Goal: Transaction & Acquisition: Purchase product/service

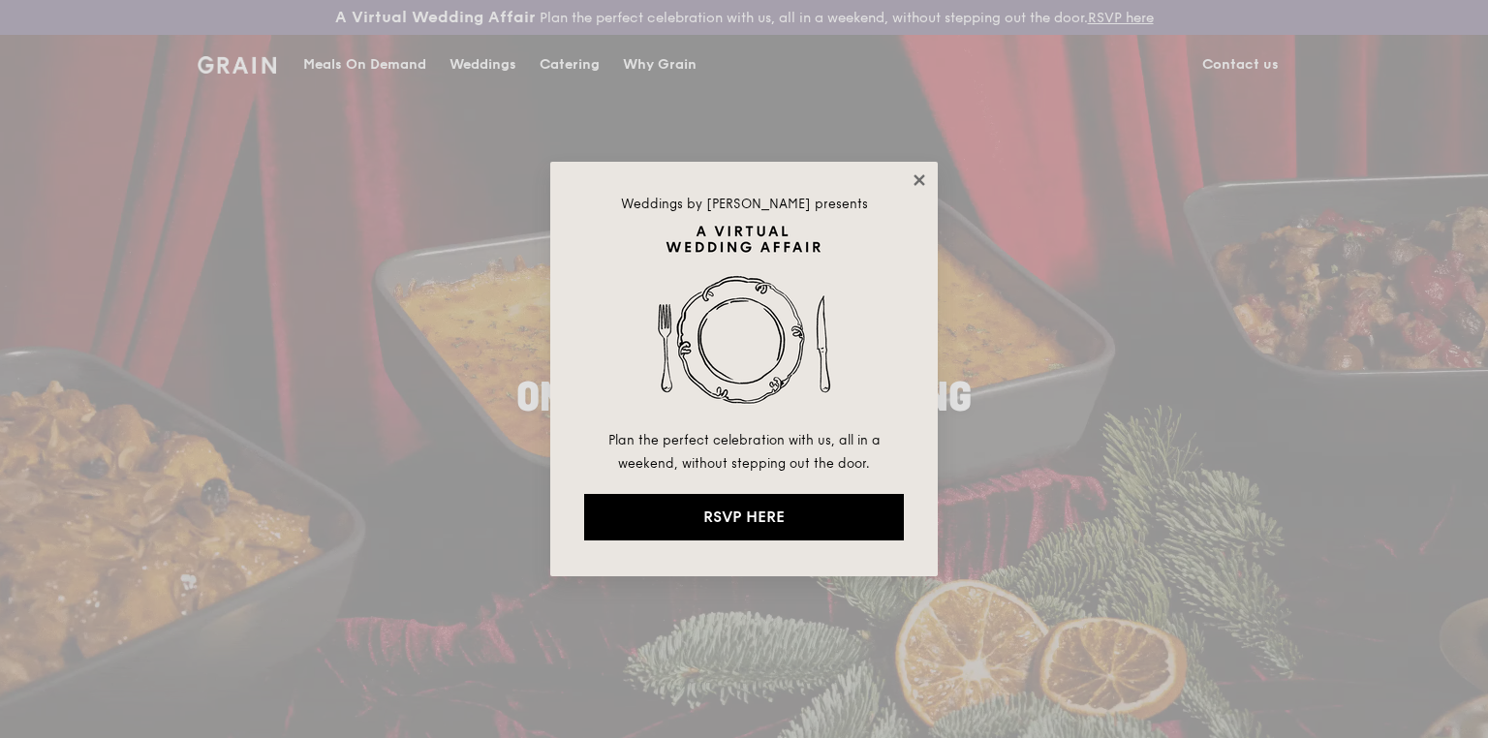
click at [916, 172] on icon at bounding box center [919, 179] width 17 height 17
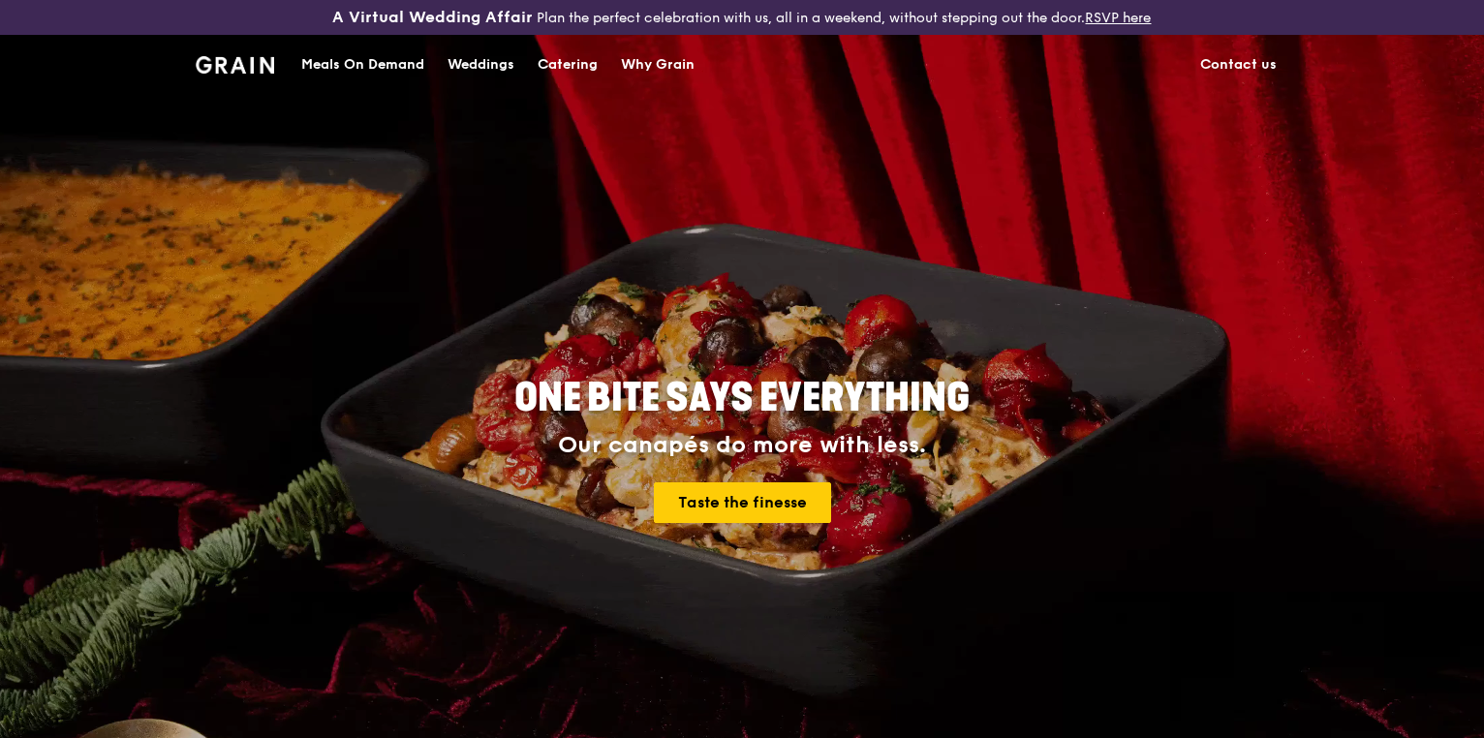
click at [389, 58] on div "Meals On Demand" at bounding box center [362, 65] width 123 height 58
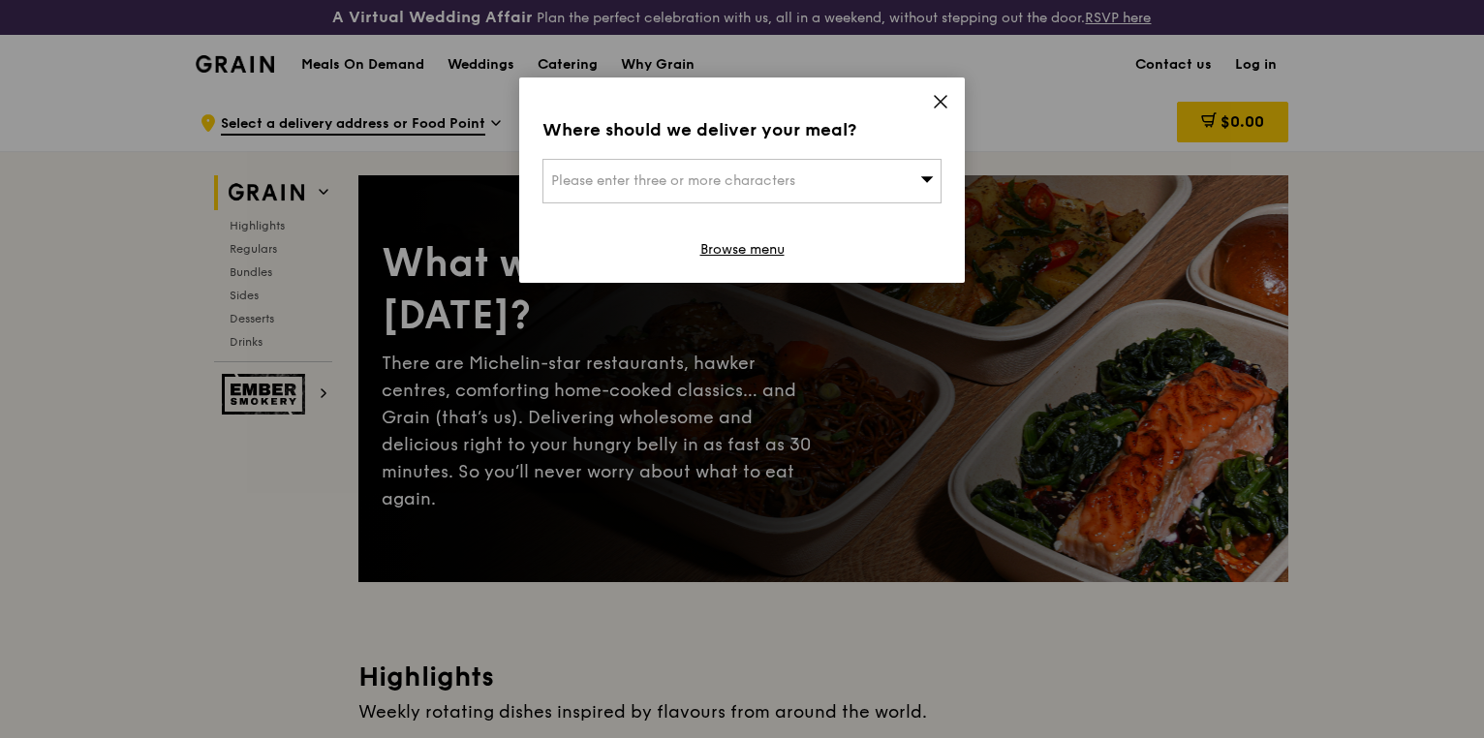
click at [820, 183] on div "Please enter three or more characters" at bounding box center [742, 181] width 399 height 45
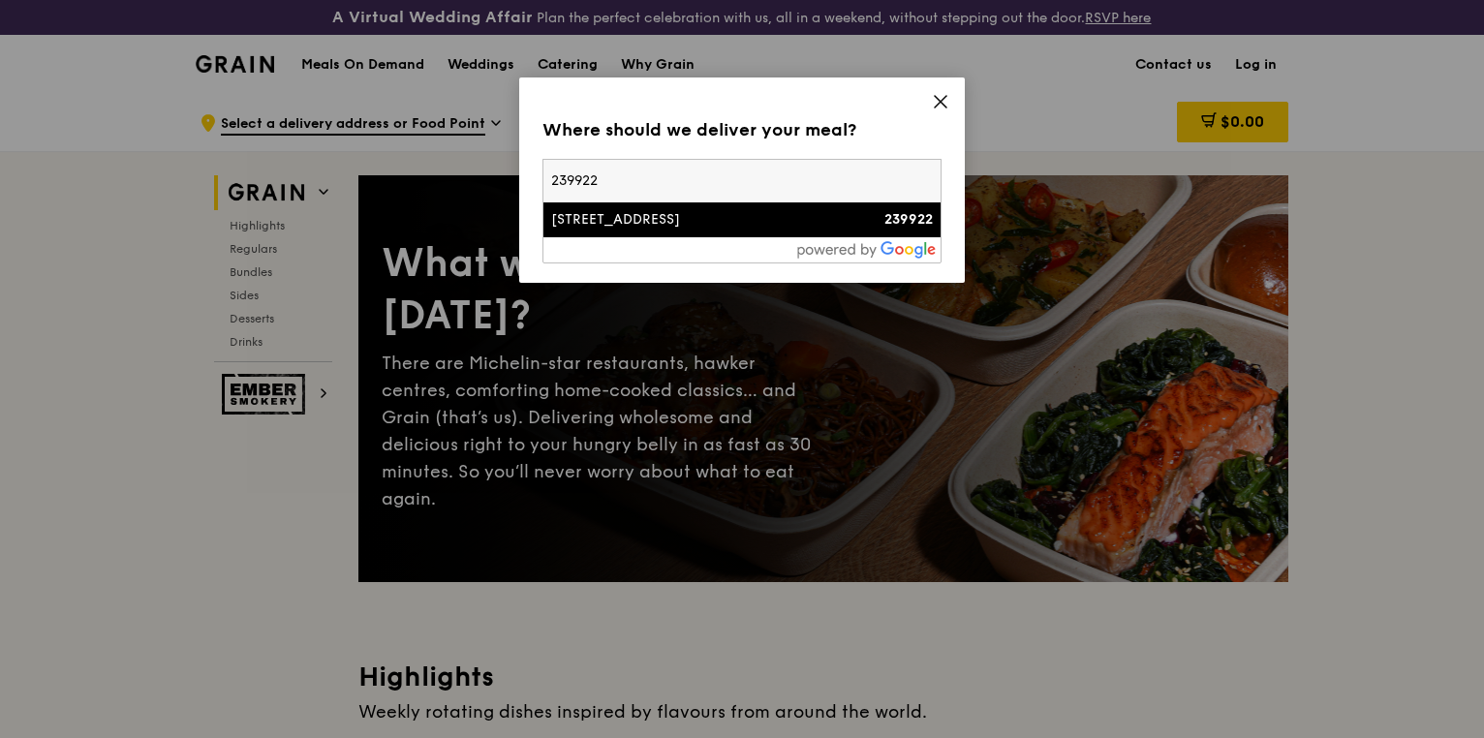
type input "239922"
click at [712, 223] on div "[STREET_ADDRESS]" at bounding box center [694, 219] width 287 height 19
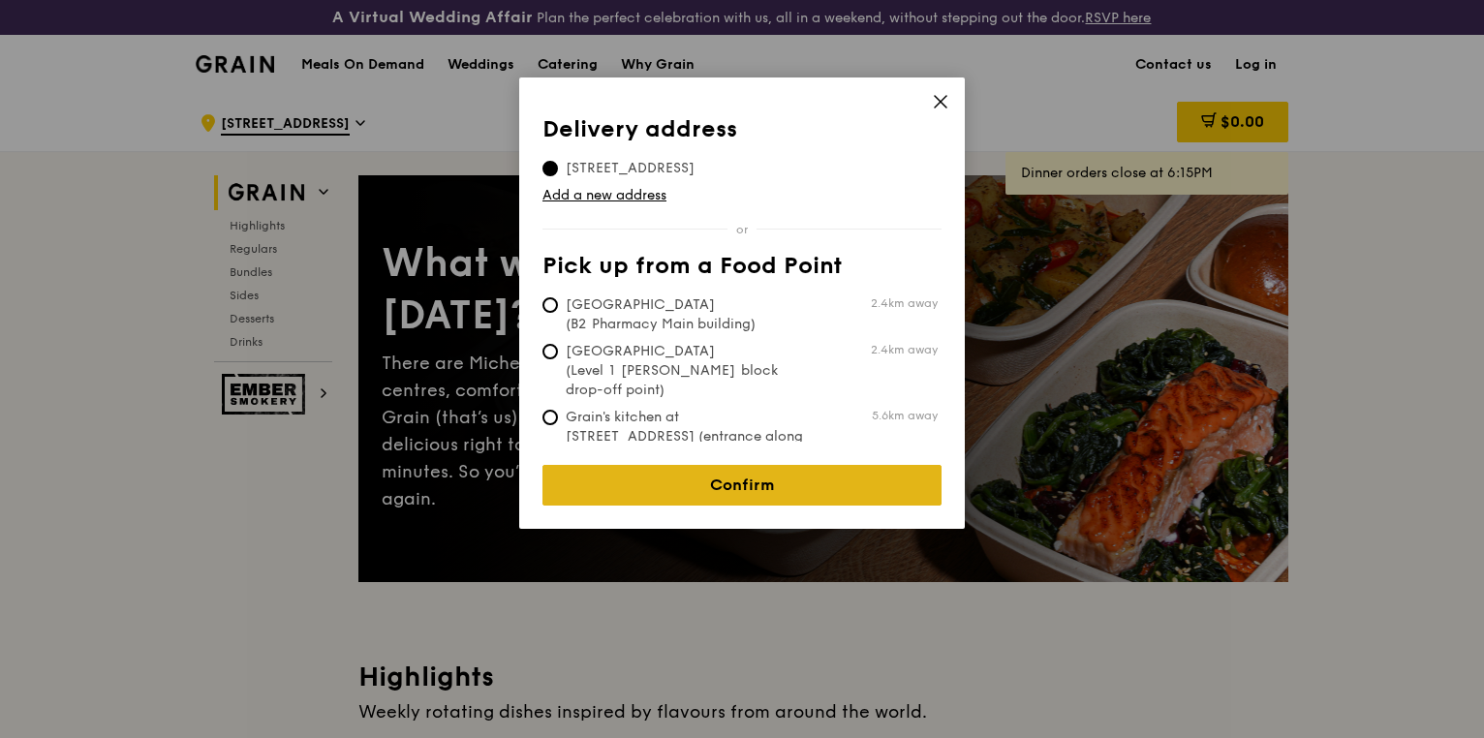
click at [765, 471] on link "Confirm" at bounding box center [742, 485] width 399 height 41
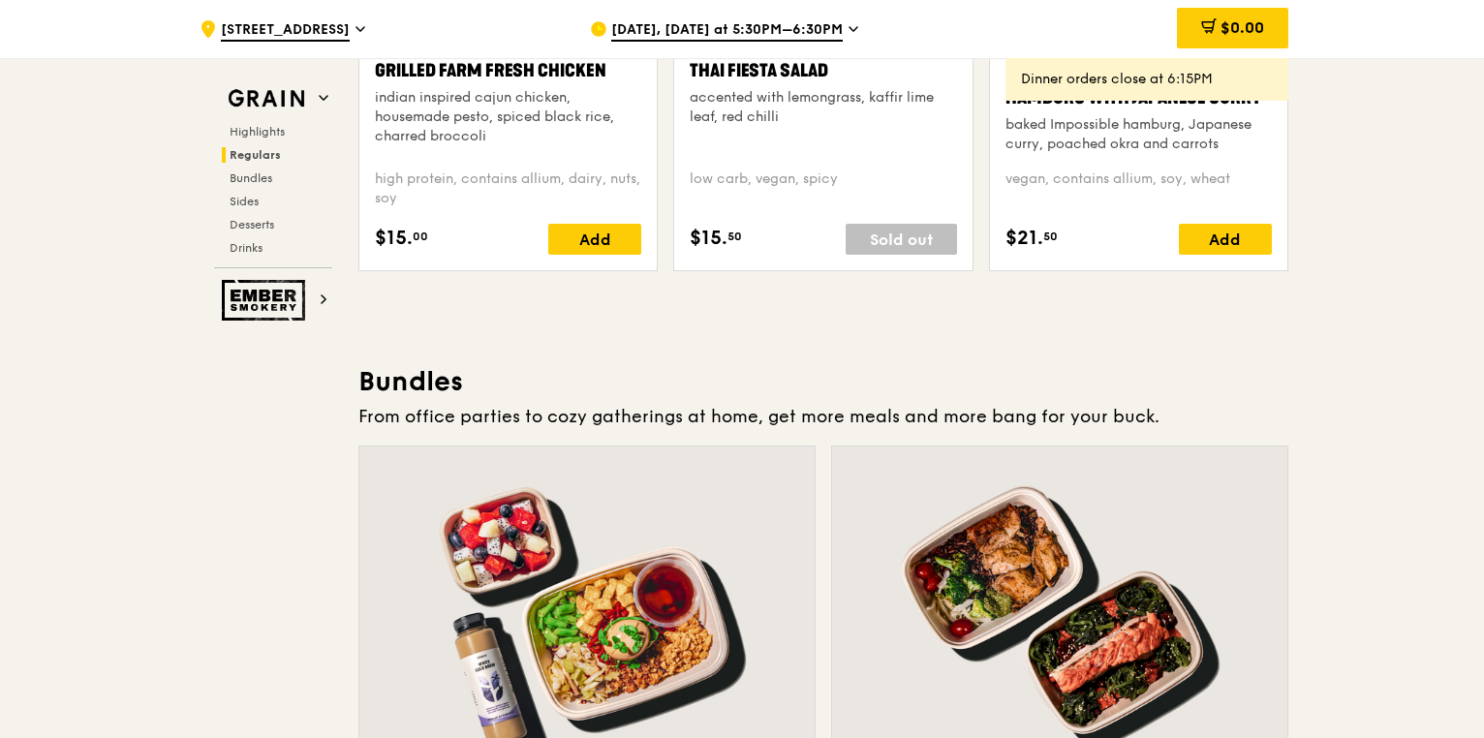
scroll to position [2558, 0]
click at [810, 22] on span "[DATE], [DATE] at 5:30PM–6:30PM" at bounding box center [727, 30] width 232 height 21
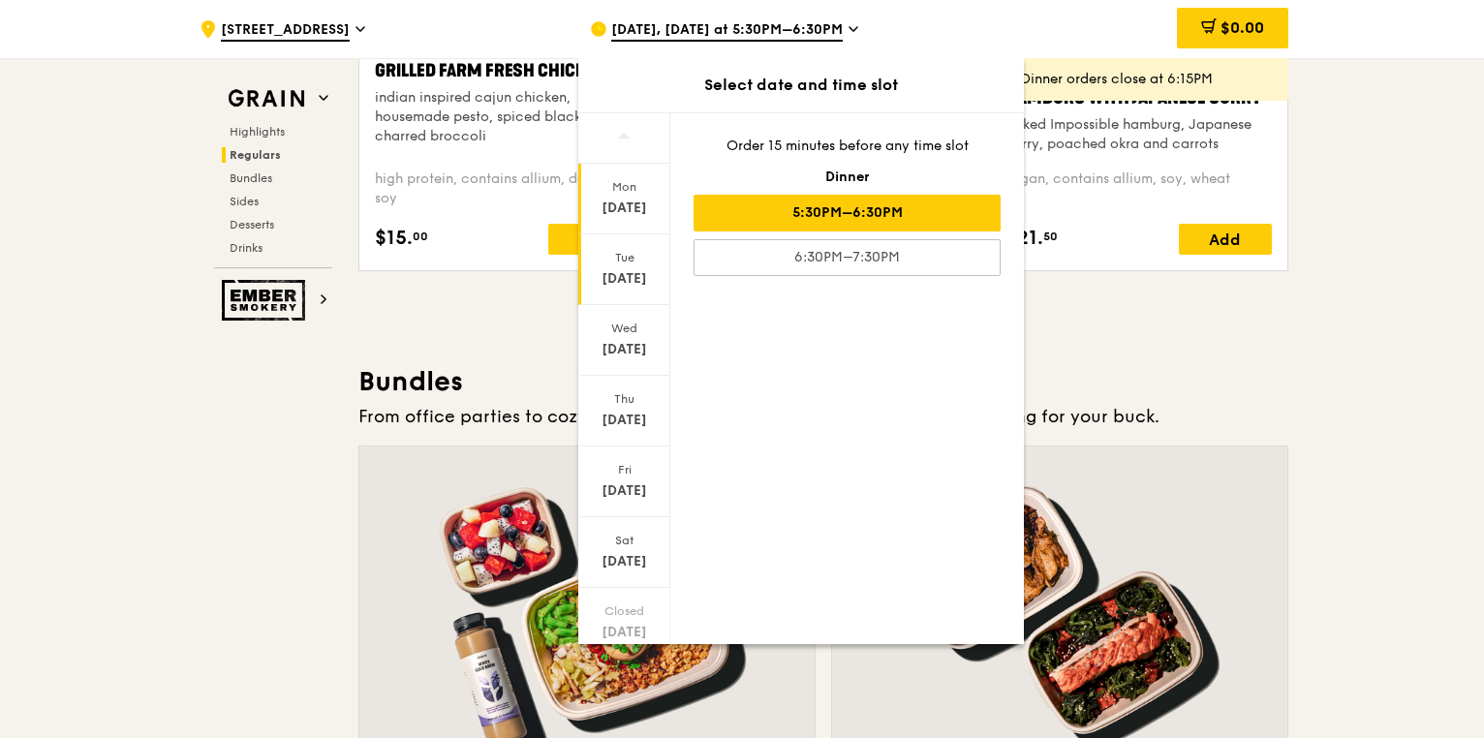
click at [629, 279] on div "[DATE]" at bounding box center [624, 278] width 86 height 19
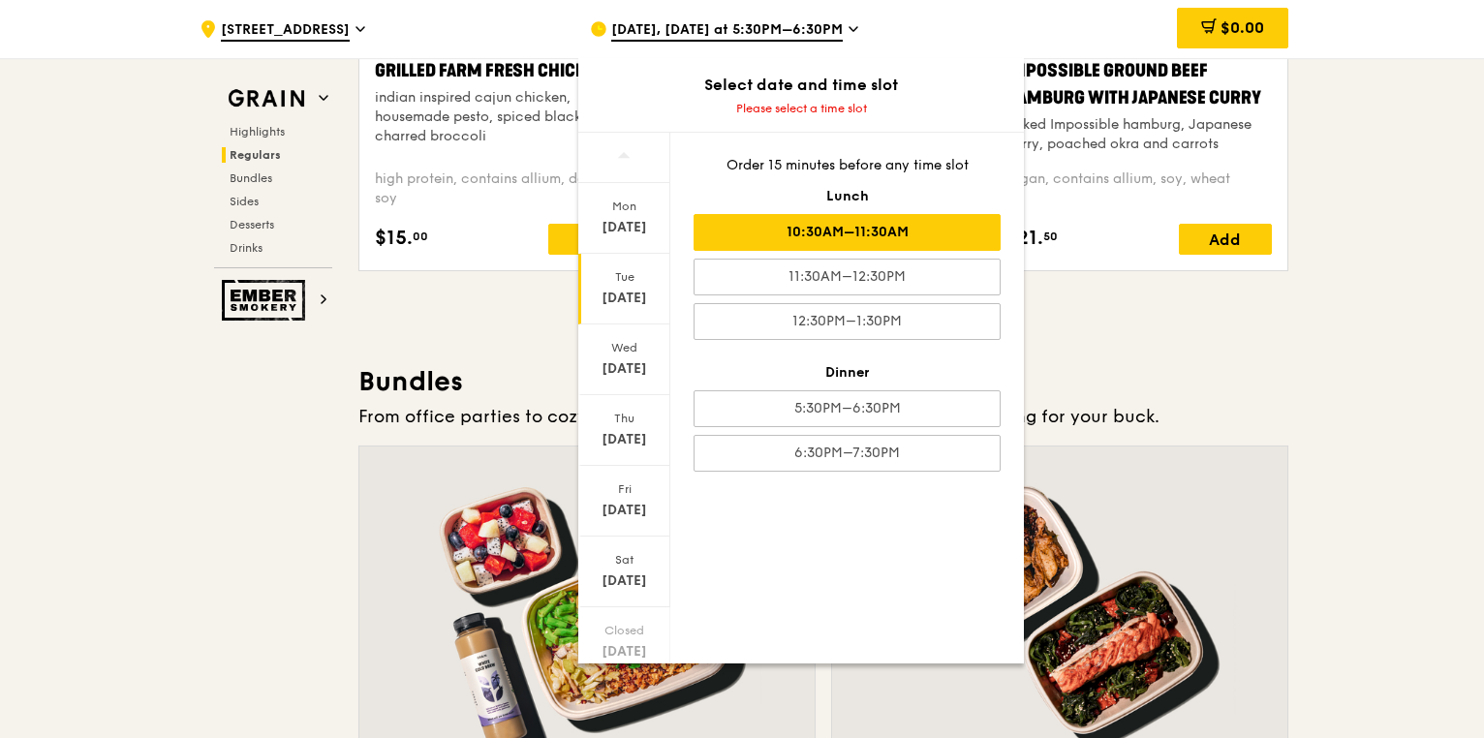
drag, startPoint x: 899, startPoint y: 272, endPoint x: 911, endPoint y: 233, distance: 41.4
click at [911, 233] on div "Order 15 minutes before any time slot Lunch 10:30AM–11:30AM 11:30AM–12:30PM 12:…" at bounding box center [847, 314] width 354 height 362
click at [911, 233] on div "10:30AM–11:30AM" at bounding box center [847, 232] width 307 height 37
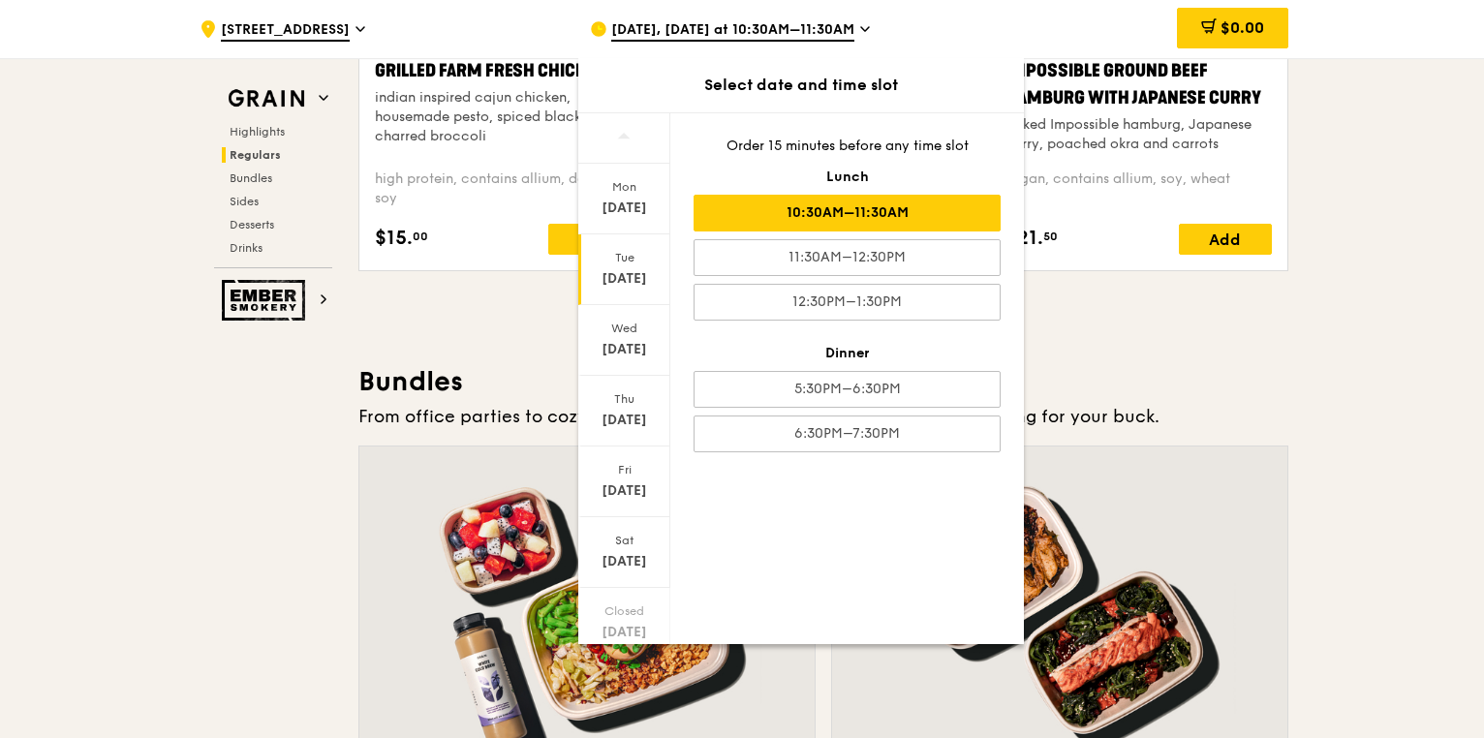
scroll to position [2559, 0]
click at [1260, 376] on h3 "Bundles" at bounding box center [823, 380] width 930 height 35
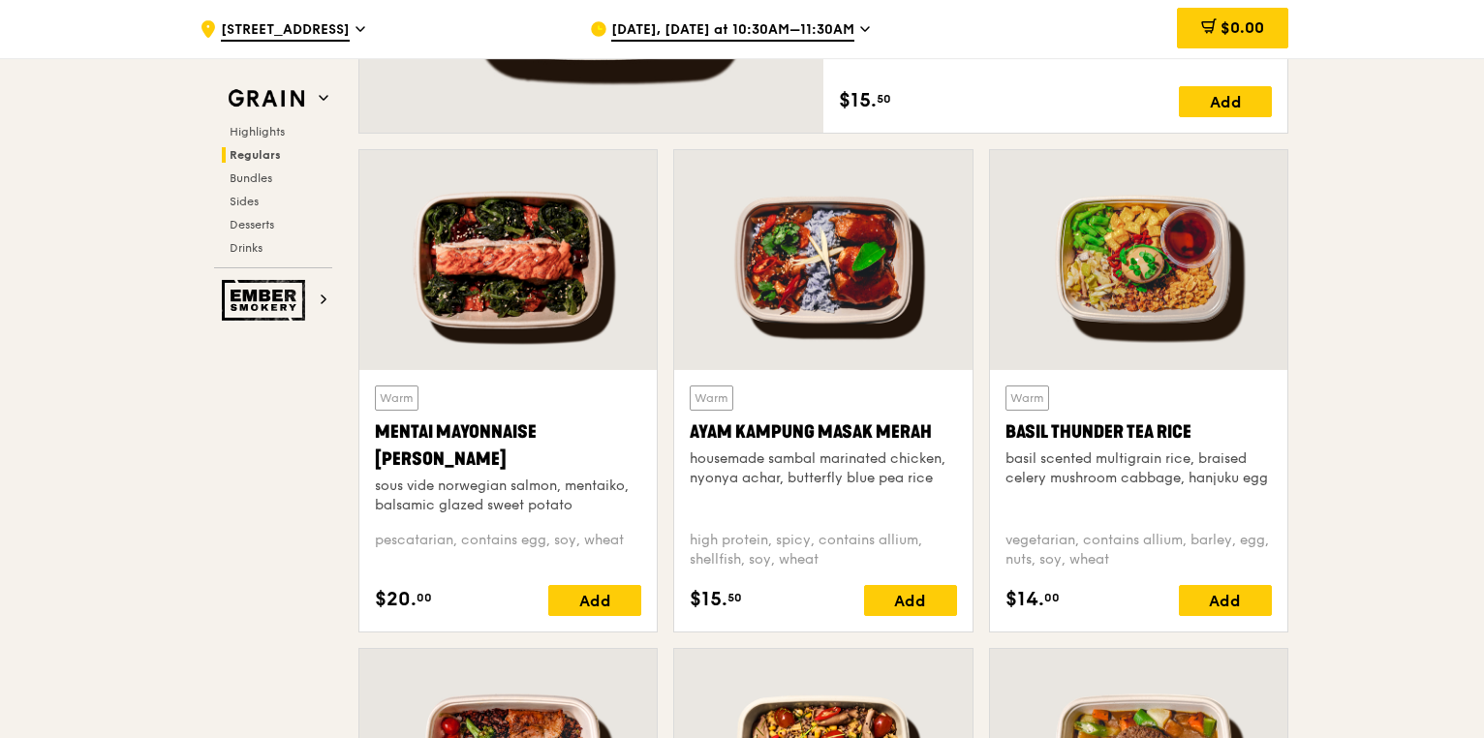
scroll to position [1629, 0]
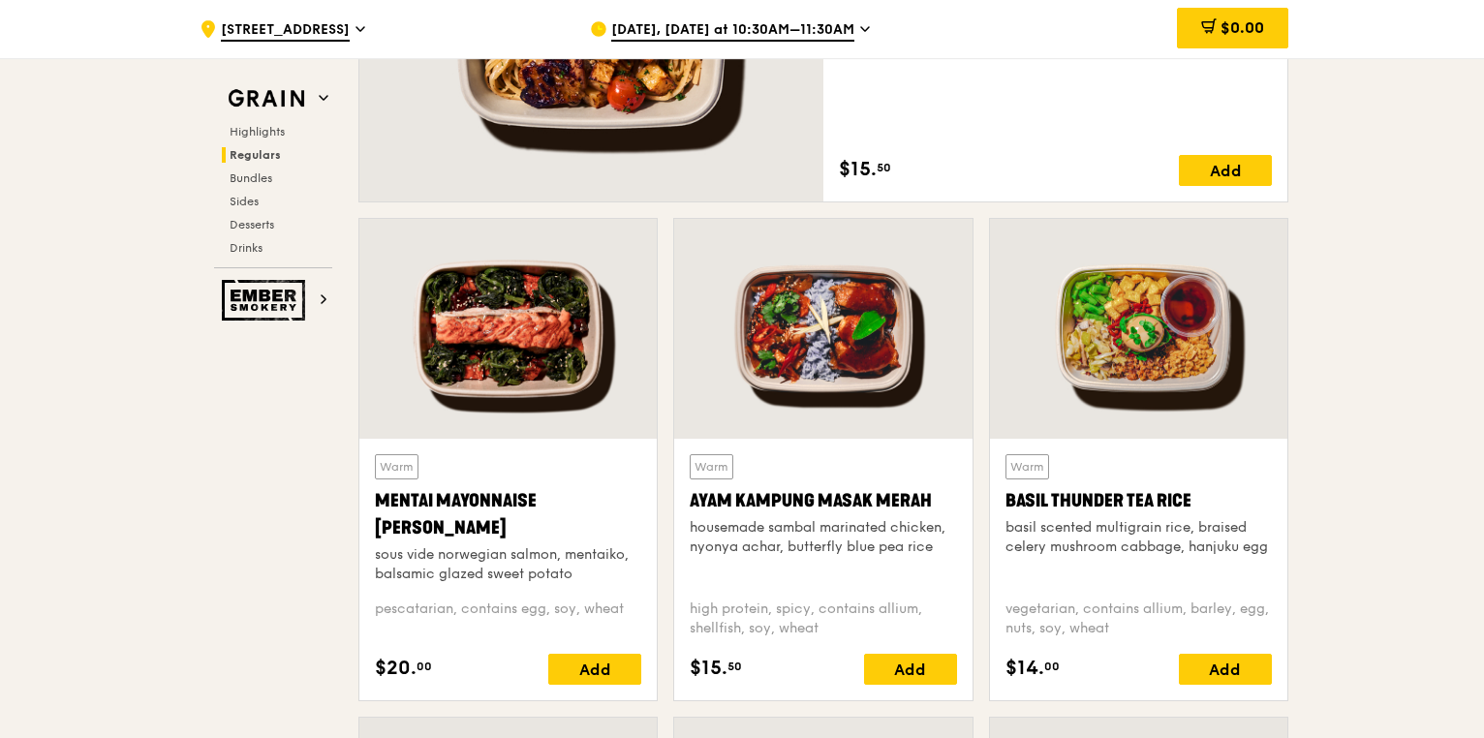
click at [518, 358] on div at bounding box center [507, 329] width 297 height 220
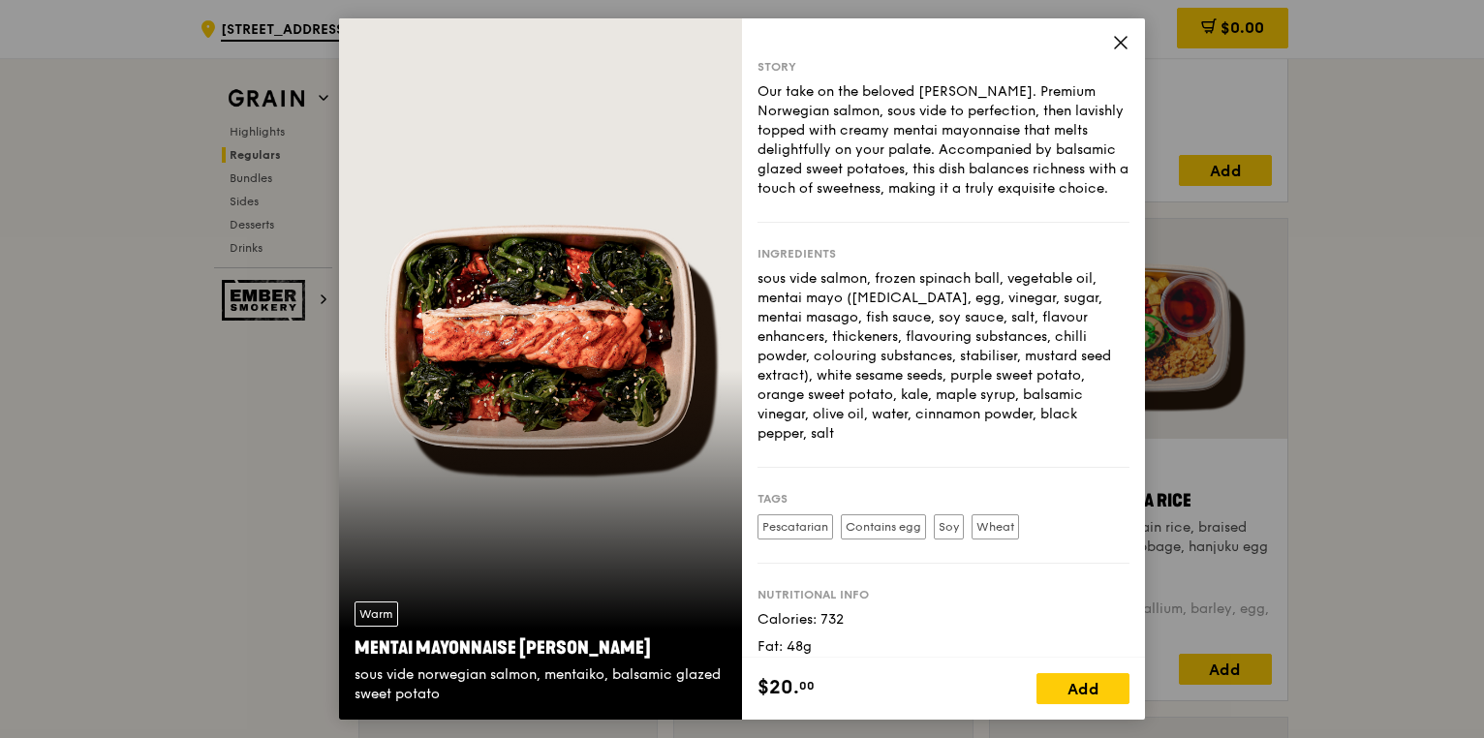
click at [1129, 42] on icon at bounding box center [1120, 42] width 17 height 17
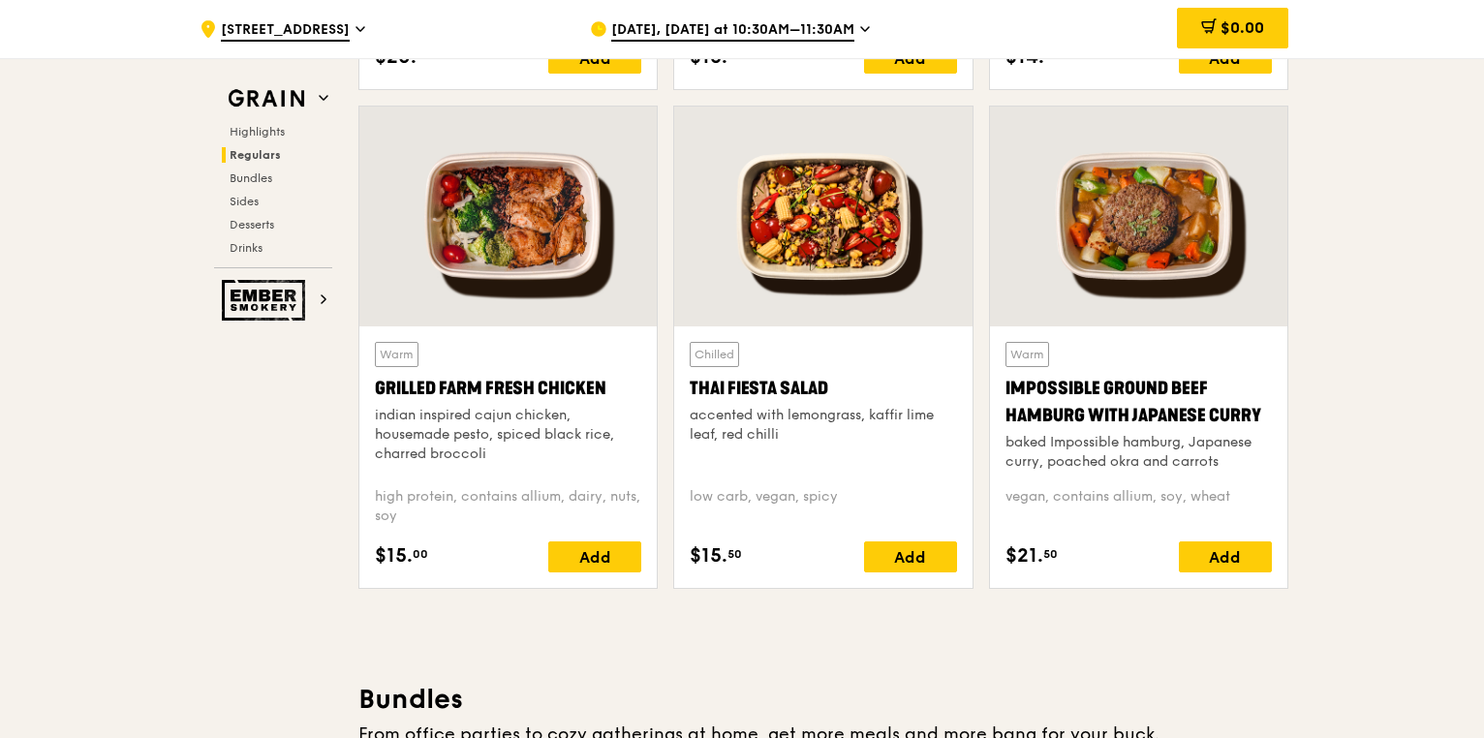
scroll to position [2404, 0]
